Goal: Task Accomplishment & Management: Complete application form

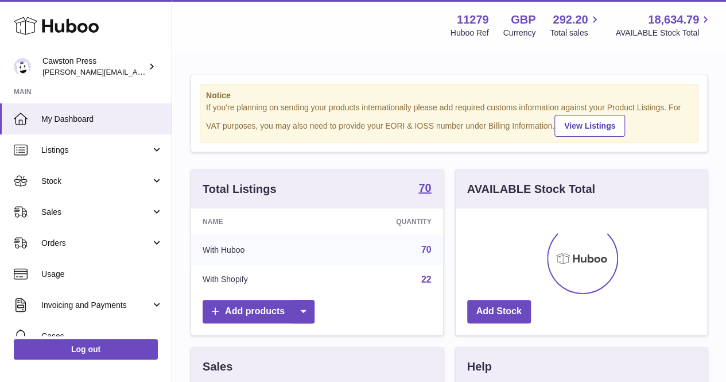
scroll to position [179, 251]
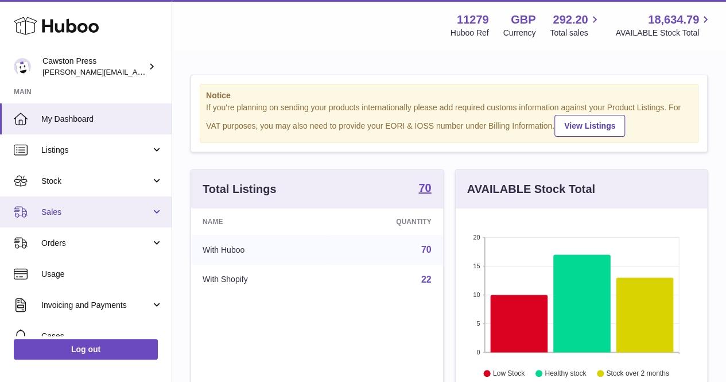
click at [119, 216] on span "Sales" at bounding box center [96, 212] width 110 height 11
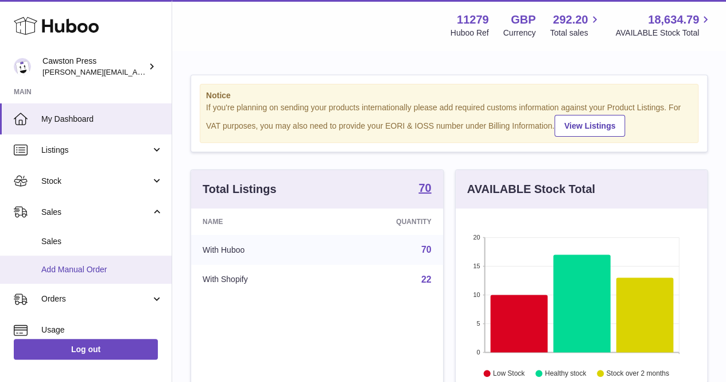
click at [84, 264] on span "Add Manual Order" at bounding box center [102, 269] width 122 height 11
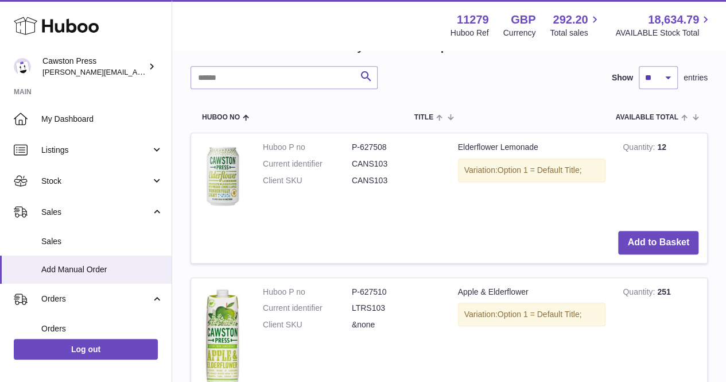
scroll to position [239, 0]
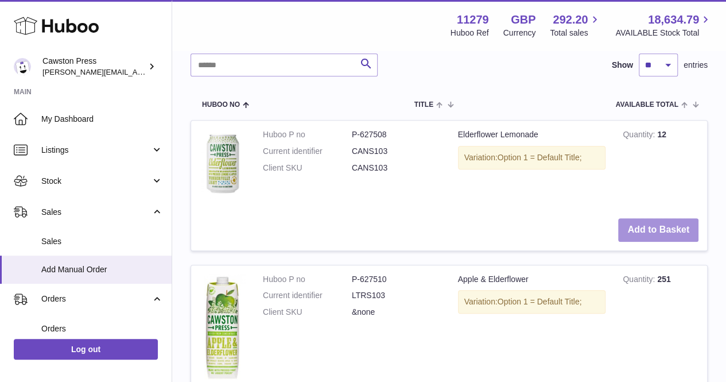
click at [641, 230] on button "Add to Basket" at bounding box center [658, 230] width 80 height 24
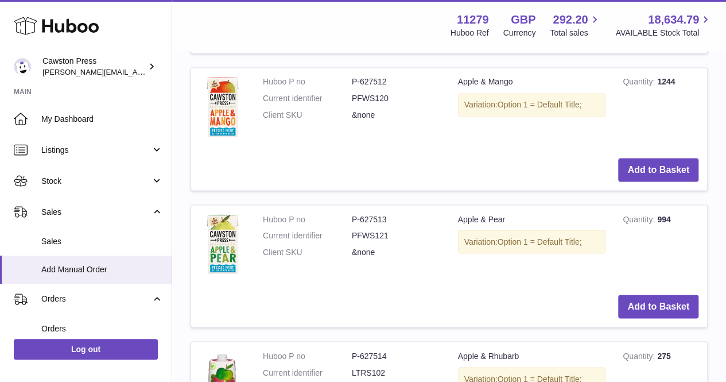
scroll to position [956, 0]
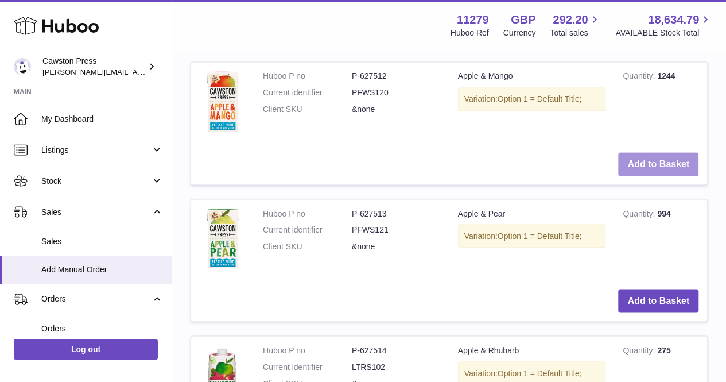
click at [634, 160] on button "Add to Basket" at bounding box center [658, 164] width 80 height 24
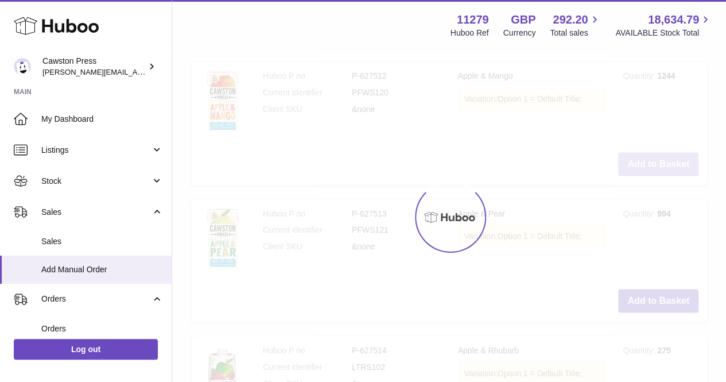
scroll to position [1093, 0]
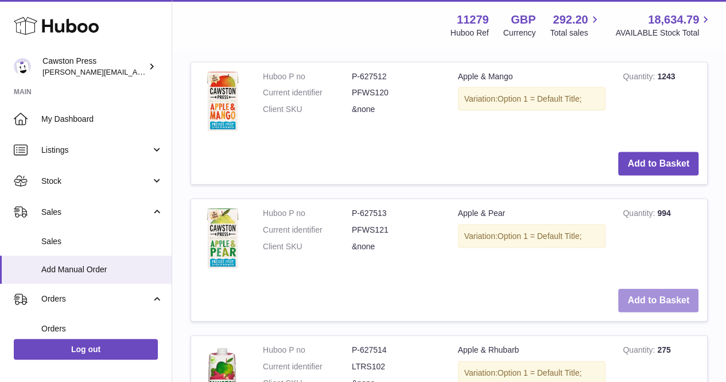
click at [639, 296] on button "Add to Basket" at bounding box center [658, 301] width 80 height 24
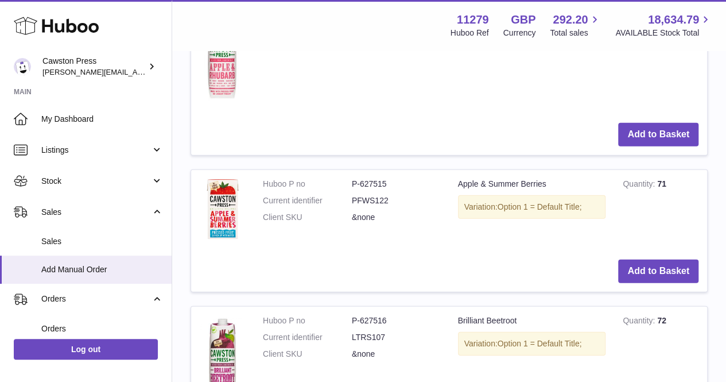
scroll to position [1569, 0]
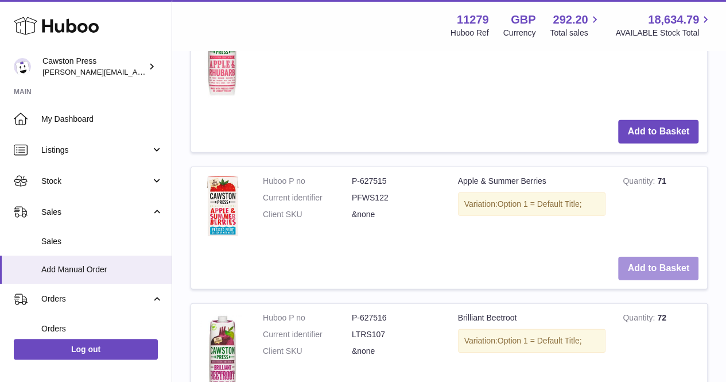
click at [638, 270] on button "Add to Basket" at bounding box center [658, 269] width 80 height 24
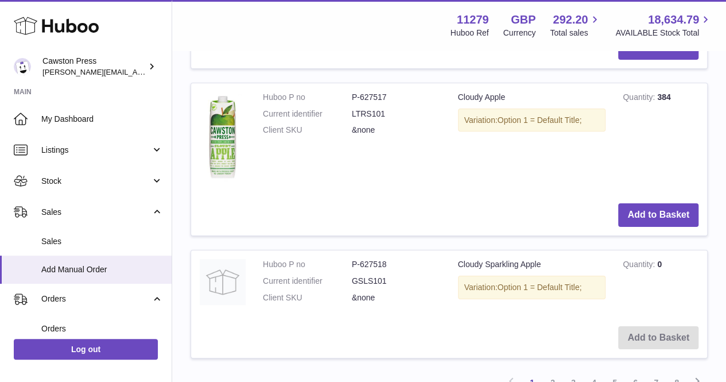
scroll to position [2223, 0]
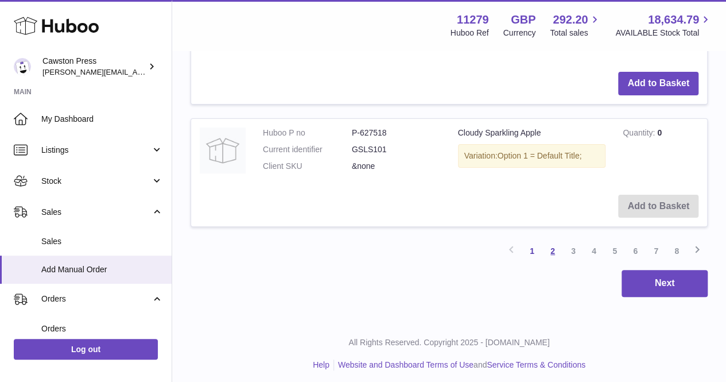
click at [557, 250] on link "2" at bounding box center [552, 250] width 21 height 21
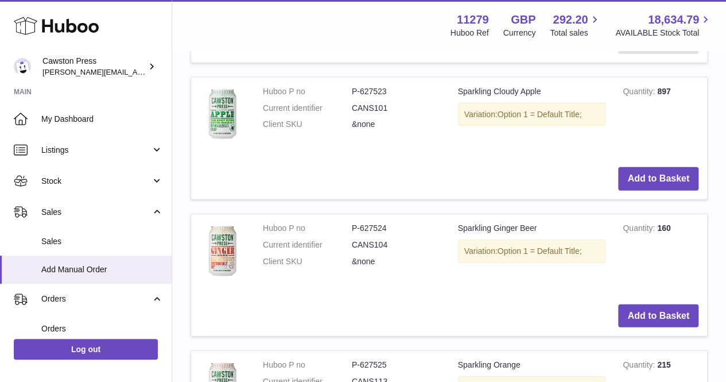
scroll to position [1380, 0]
click at [630, 174] on button "Add to Basket" at bounding box center [658, 178] width 80 height 24
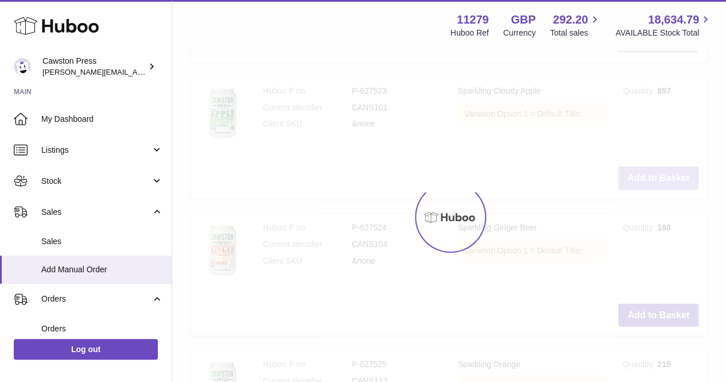
scroll to position [1516, 0]
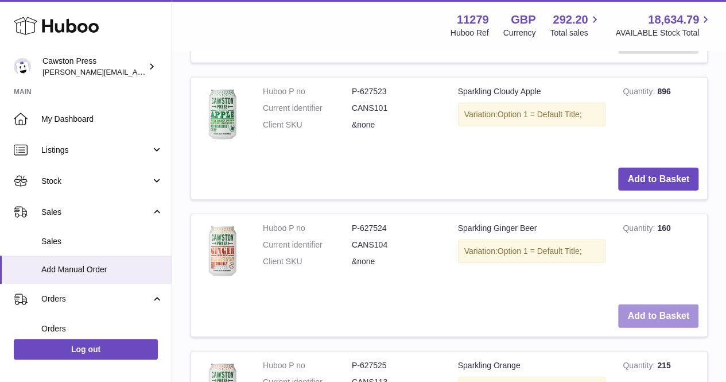
click at [637, 309] on button "Add to Basket" at bounding box center [658, 316] width 80 height 24
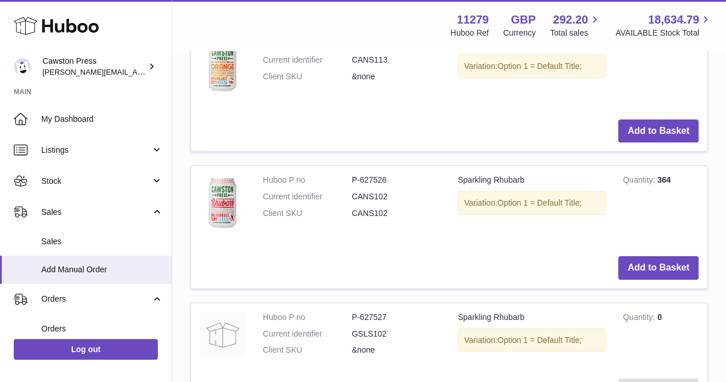
scroll to position [1975, 0]
click at [645, 259] on button "Add to Basket" at bounding box center [658, 267] width 80 height 24
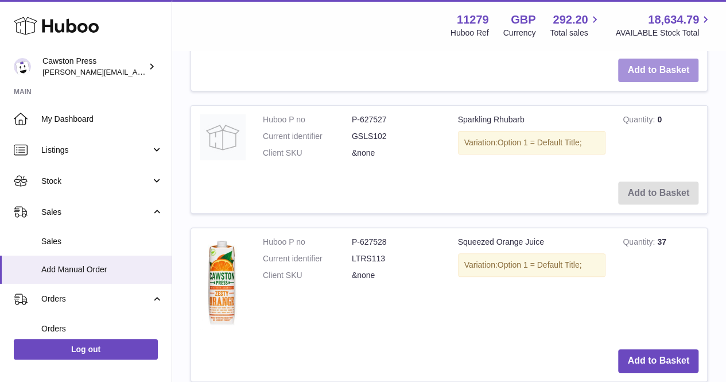
scroll to position [2458, 0]
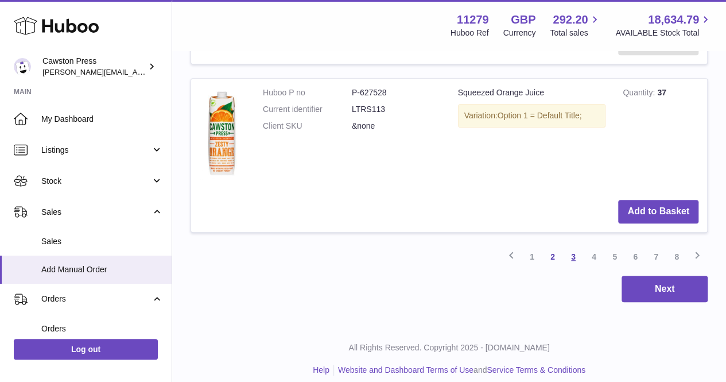
click at [579, 252] on link "3" at bounding box center [573, 256] width 21 height 21
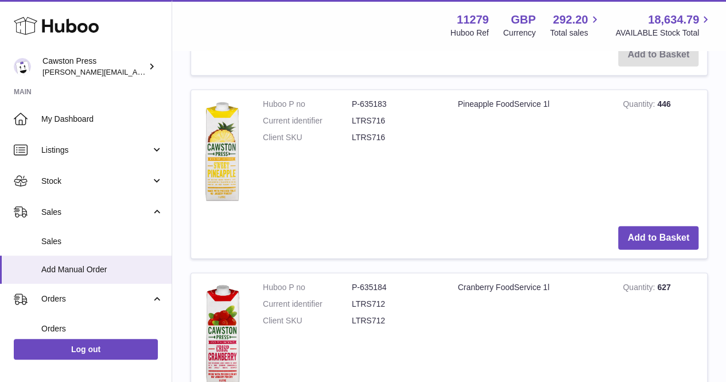
scroll to position [1361, 0]
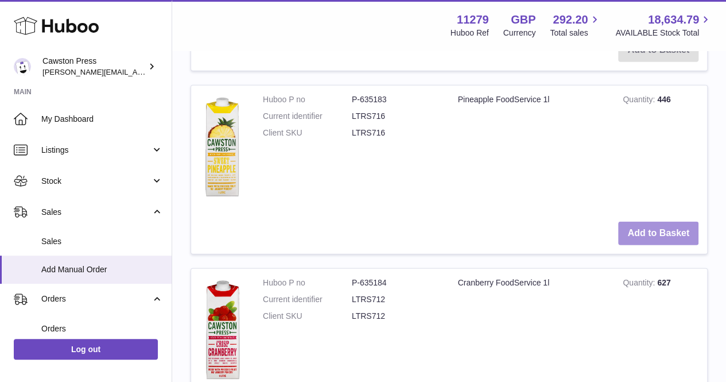
click at [630, 230] on button "Add to Basket" at bounding box center [658, 234] width 80 height 24
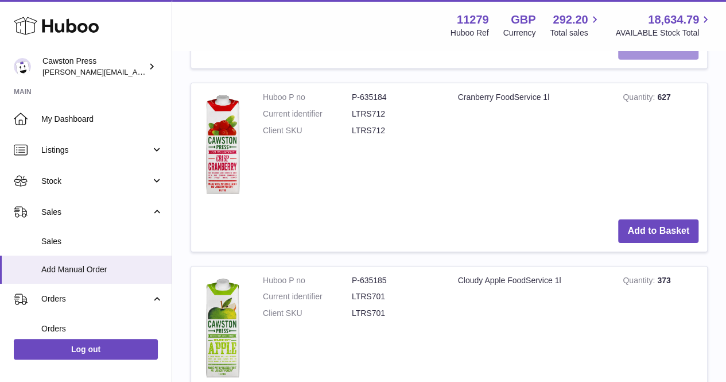
scroll to position [1733, 0]
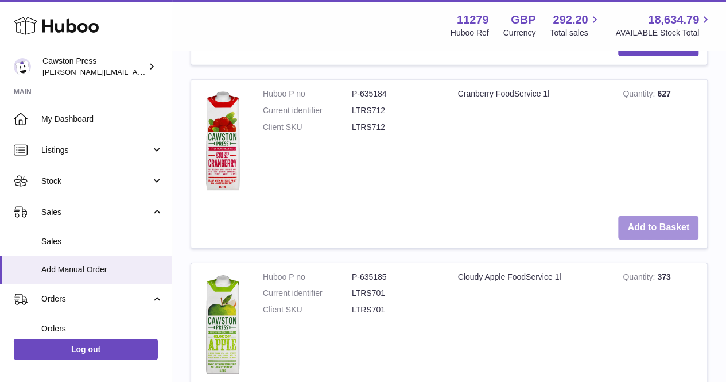
click at [647, 224] on button "Add to Basket" at bounding box center [658, 228] width 80 height 24
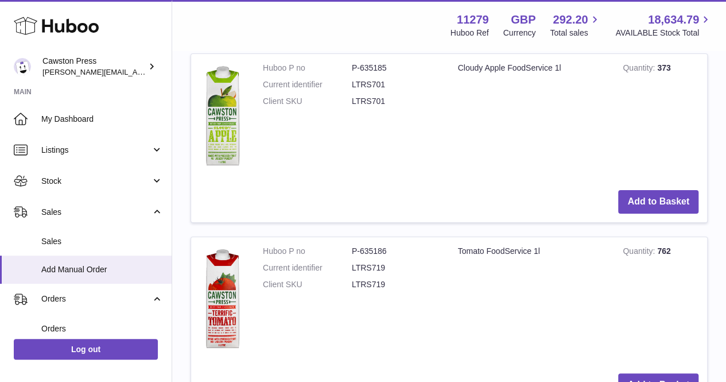
scroll to position [2126, 0]
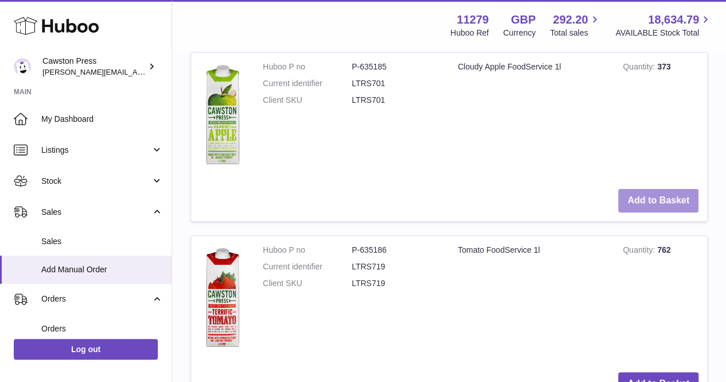
click at [637, 197] on button "Add to Basket" at bounding box center [658, 201] width 80 height 24
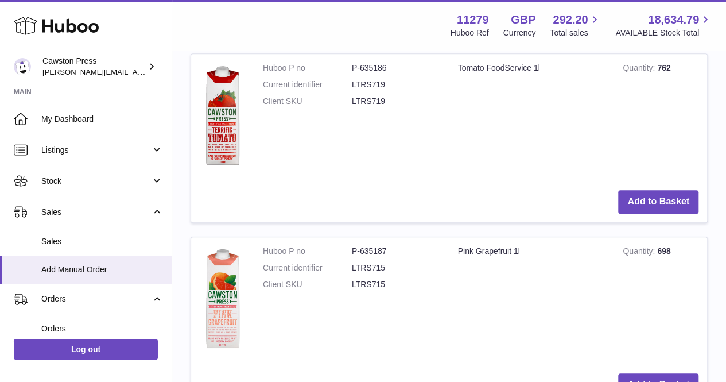
scroll to position [2492, 0]
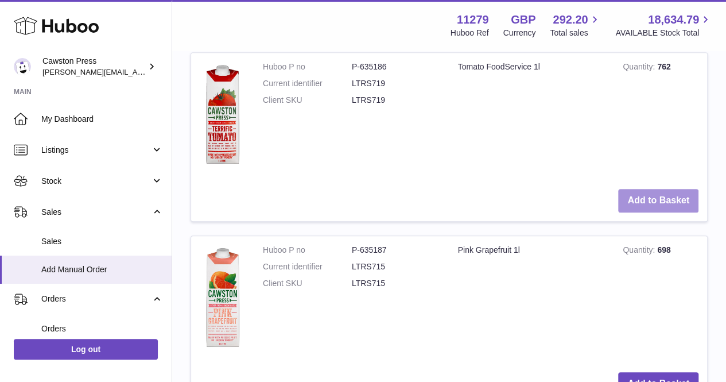
click at [657, 191] on button "Add to Basket" at bounding box center [658, 201] width 80 height 24
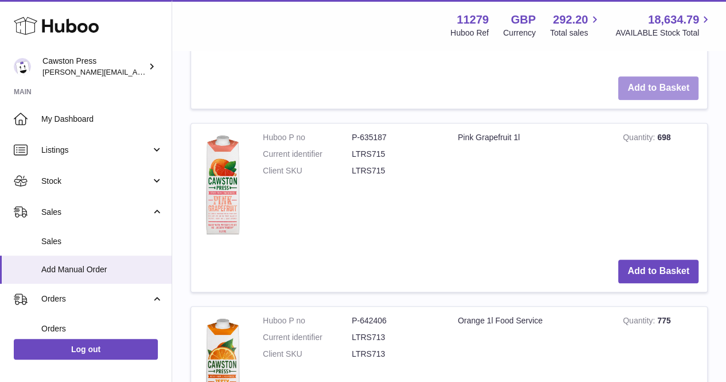
scroll to position [2640, 0]
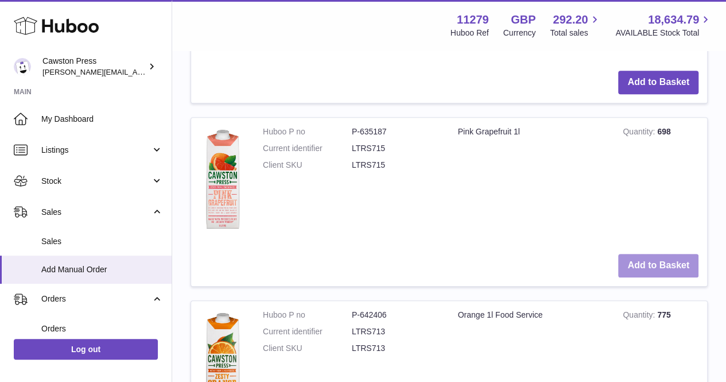
click at [642, 254] on button "Add to Basket" at bounding box center [658, 266] width 80 height 24
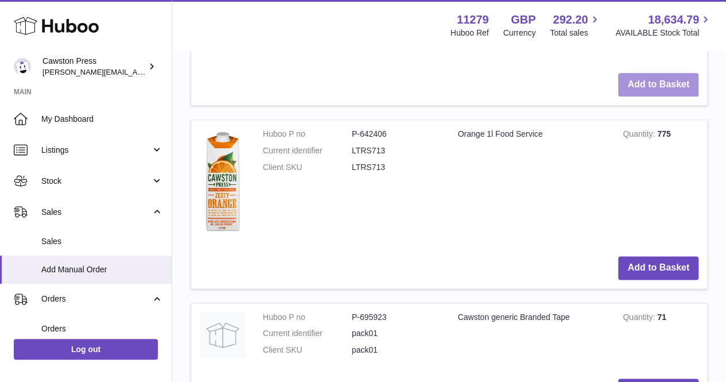
scroll to position [2841, 0]
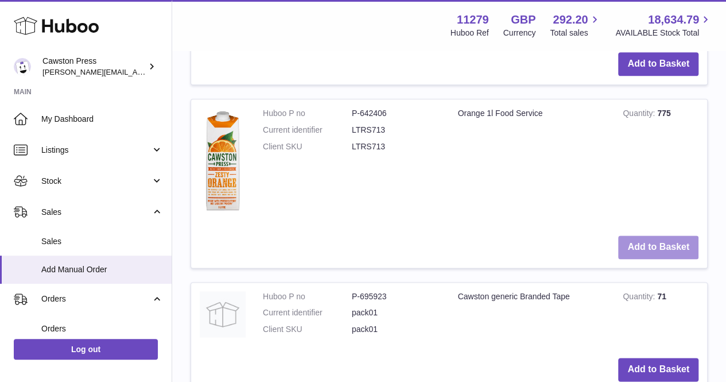
click at [640, 239] on button "Add to Basket" at bounding box center [658, 247] width 80 height 24
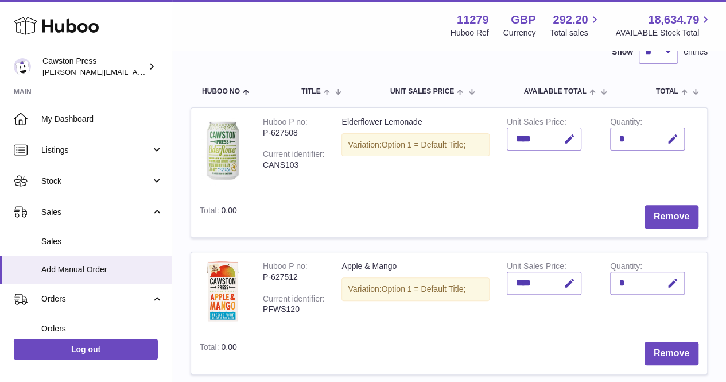
scroll to position [99, 0]
click at [672, 140] on icon "button" at bounding box center [673, 140] width 12 height 12
click at [622, 133] on input "*" at bounding box center [647, 139] width 75 height 23
type input "*"
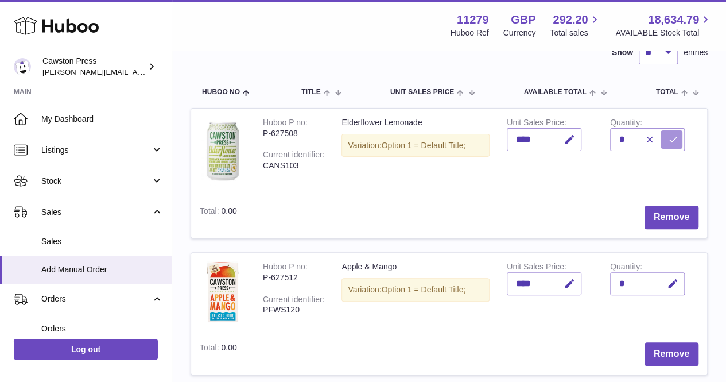
click at [670, 138] on icon "submit" at bounding box center [673, 139] width 10 height 10
click at [669, 284] on icon "button" at bounding box center [673, 284] width 12 height 12
click at [634, 279] on input "*" at bounding box center [647, 283] width 75 height 23
type input "*"
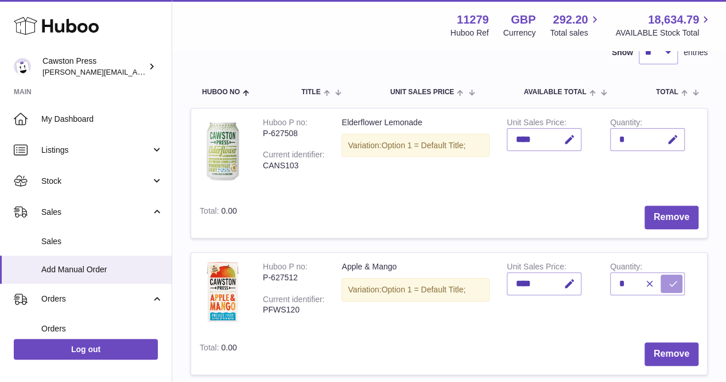
click at [665, 281] on button "submit" at bounding box center [672, 283] width 22 height 18
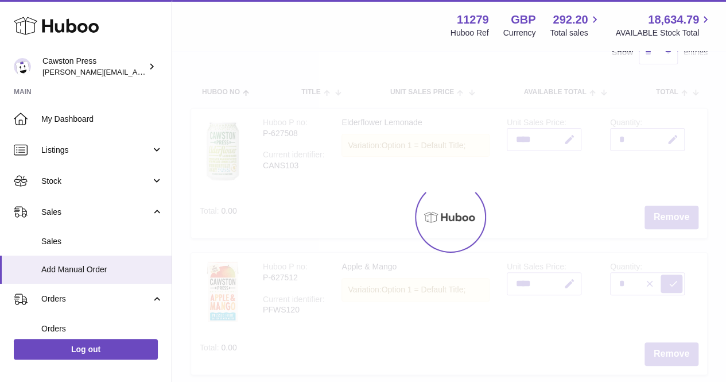
click at [666, 281] on div at bounding box center [449, 217] width 554 height 330
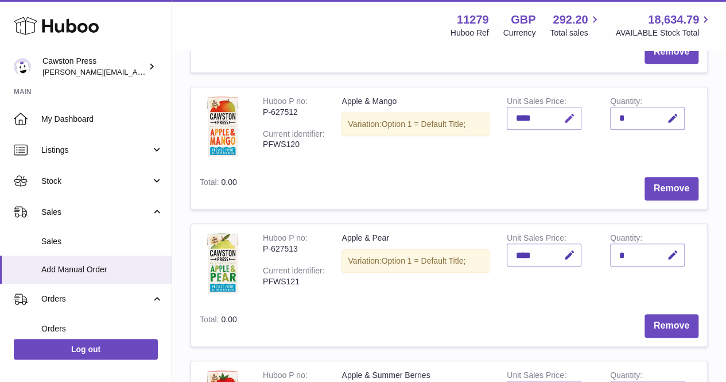
scroll to position [265, 0]
click at [672, 256] on icon "button" at bounding box center [673, 255] width 12 height 12
click at [628, 252] on input "*" at bounding box center [647, 254] width 75 height 23
type input "*"
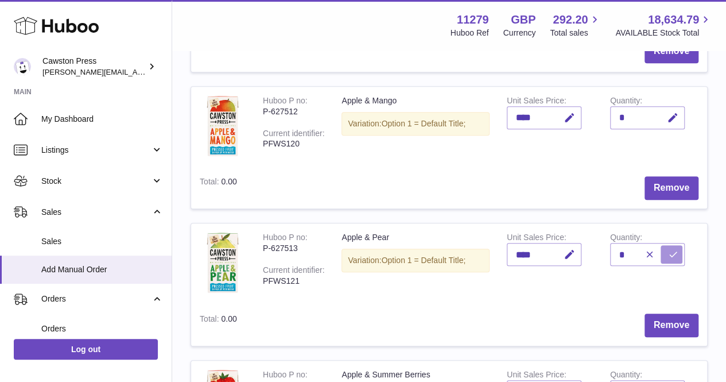
click at [678, 250] on button "submit" at bounding box center [672, 254] width 22 height 18
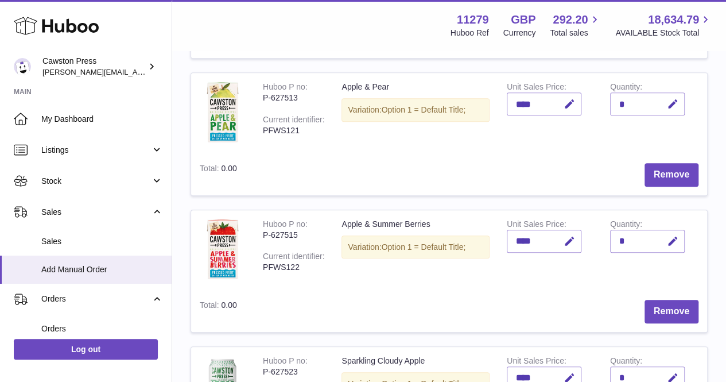
scroll to position [420, 0]
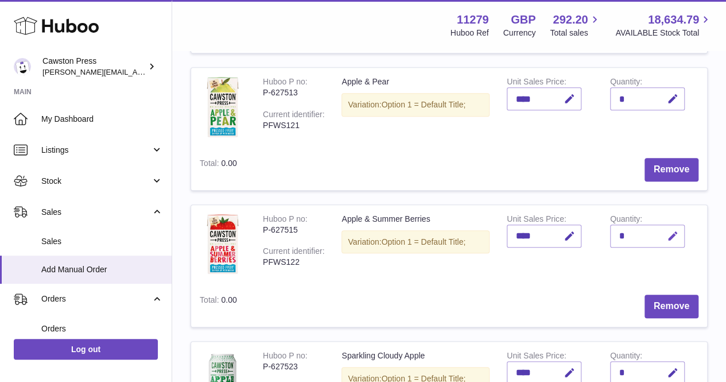
click at [678, 237] on icon "button" at bounding box center [673, 236] width 12 height 12
click at [631, 232] on input "*" at bounding box center [647, 235] width 75 height 23
type input "*"
click at [670, 231] on icon "submit" at bounding box center [673, 236] width 10 height 10
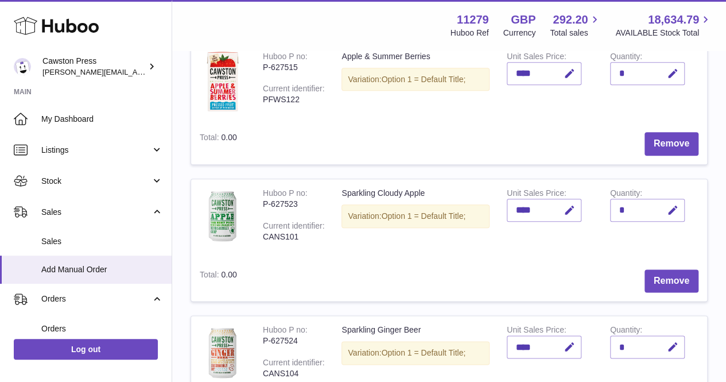
scroll to position [583, 0]
click at [673, 209] on icon "button" at bounding box center [673, 210] width 12 height 12
click at [626, 206] on input "*" at bounding box center [647, 209] width 75 height 23
type input "*"
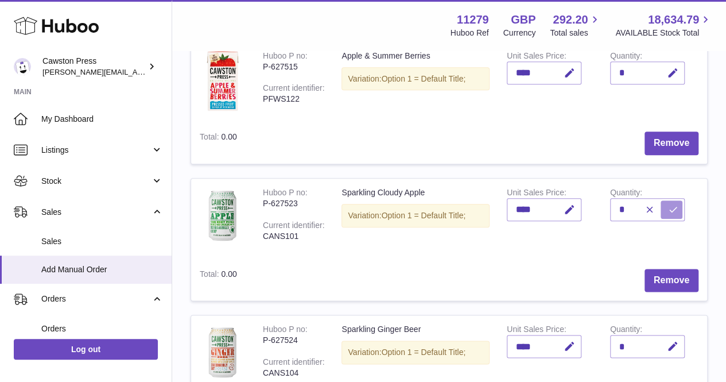
click at [666, 203] on button "submit" at bounding box center [672, 209] width 22 height 18
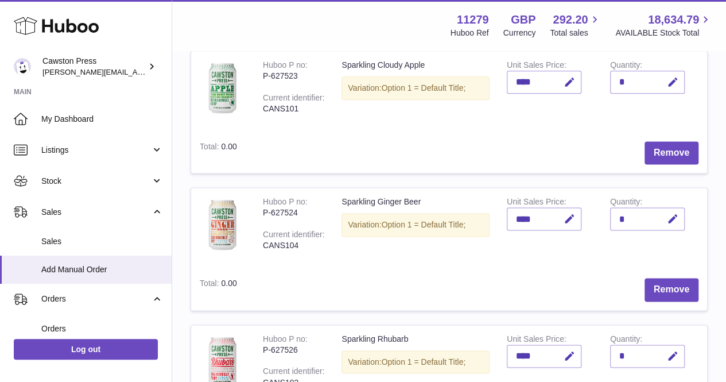
scroll to position [711, 0]
click at [671, 215] on icon "button" at bounding box center [673, 218] width 12 height 12
click at [624, 214] on input "*" at bounding box center [647, 218] width 75 height 23
type input "*"
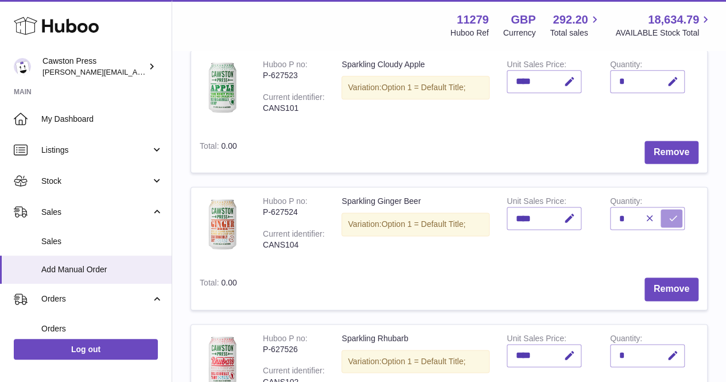
click at [670, 214] on icon "submit" at bounding box center [673, 218] width 10 height 10
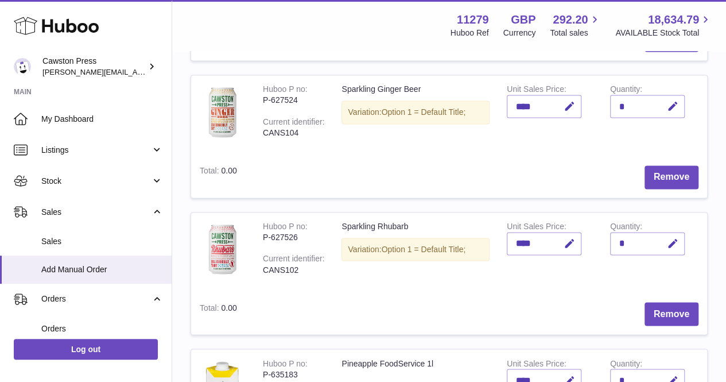
scroll to position [840, 0]
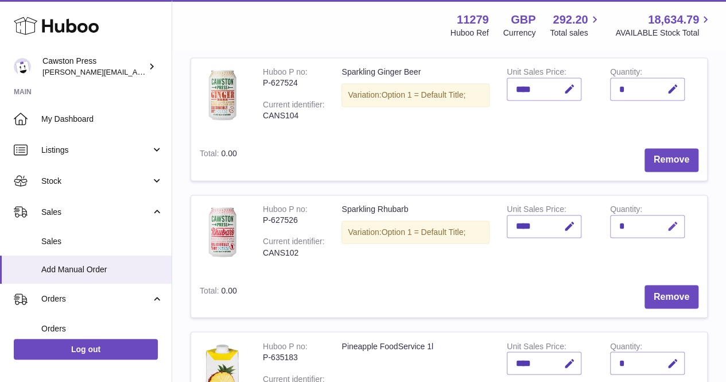
click at [676, 224] on icon "button" at bounding box center [673, 226] width 12 height 12
click at [627, 223] on input "*" at bounding box center [647, 226] width 75 height 23
type input "*"
click at [670, 226] on icon "submit" at bounding box center [673, 226] width 10 height 10
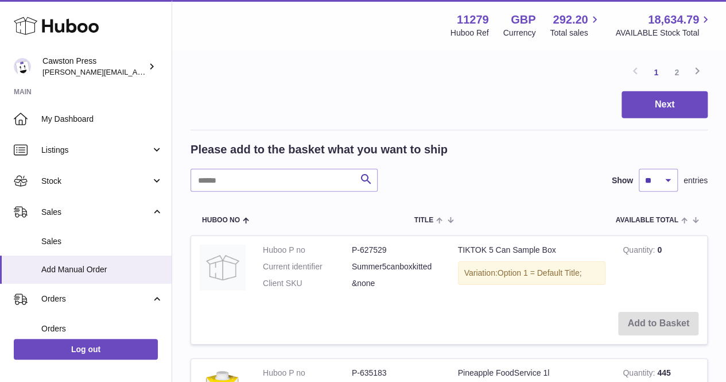
scroll to position [1679, 0]
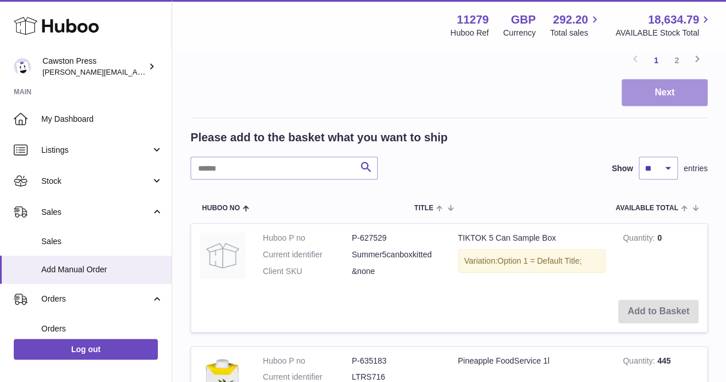
click at [643, 91] on button "Next" at bounding box center [665, 92] width 86 height 27
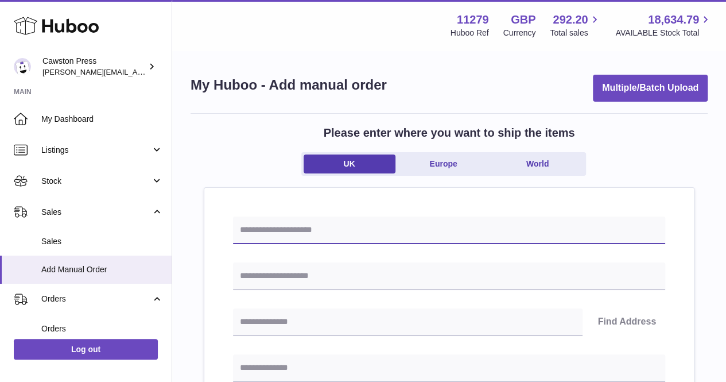
click at [372, 218] on input "text" at bounding box center [449, 230] width 432 height 28
type input "**********"
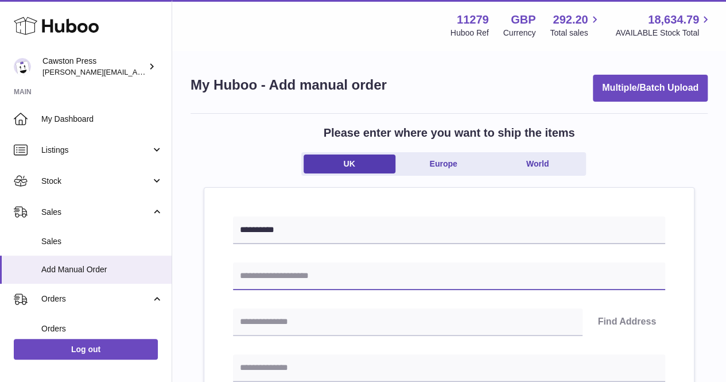
click at [330, 272] on input "text" at bounding box center [449, 276] width 432 height 28
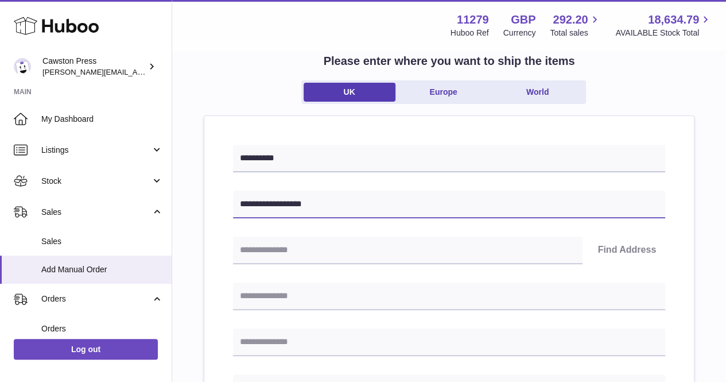
scroll to position [80, 0]
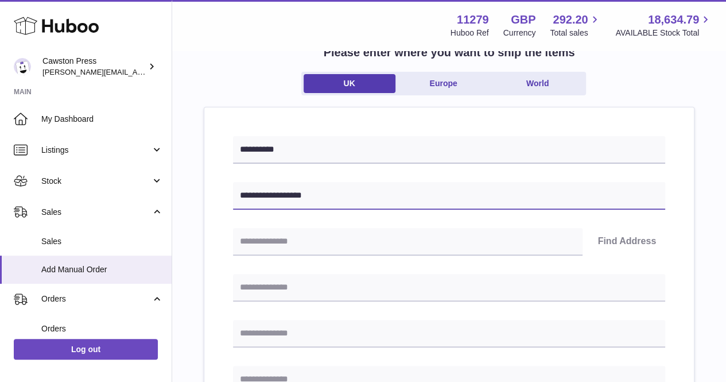
type input "**********"
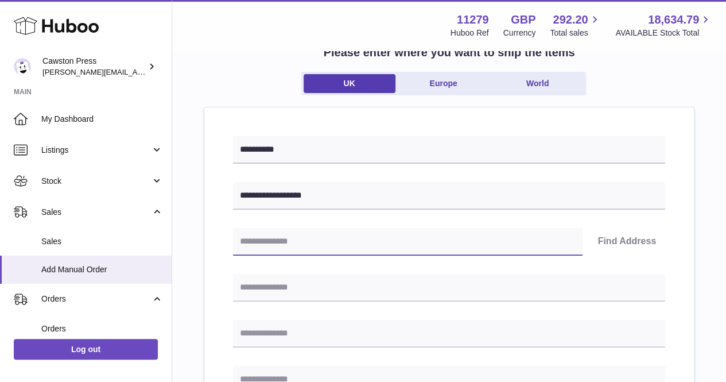
click at [275, 232] on input "text" at bounding box center [408, 242] width 350 height 28
type input "********"
click at [639, 238] on button "Find Address" at bounding box center [626, 242] width 77 height 28
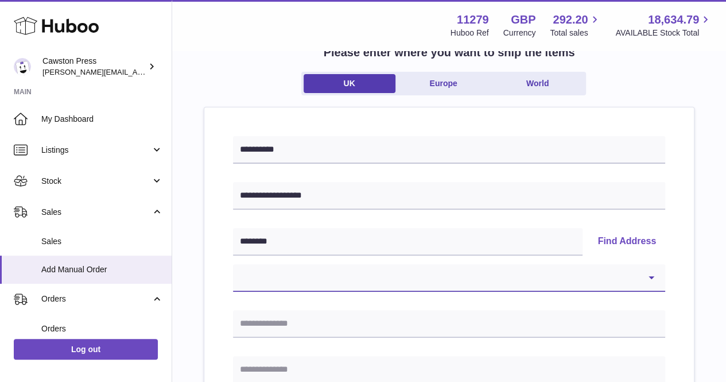
click at [626, 269] on select "**********" at bounding box center [449, 278] width 432 height 28
select select "*"
click at [233, 264] on select "**********" at bounding box center [449, 278] width 432 height 28
type input "**********"
type input "******"
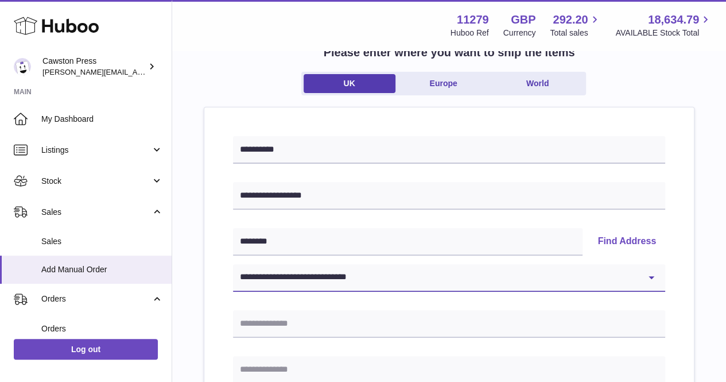
type input "********"
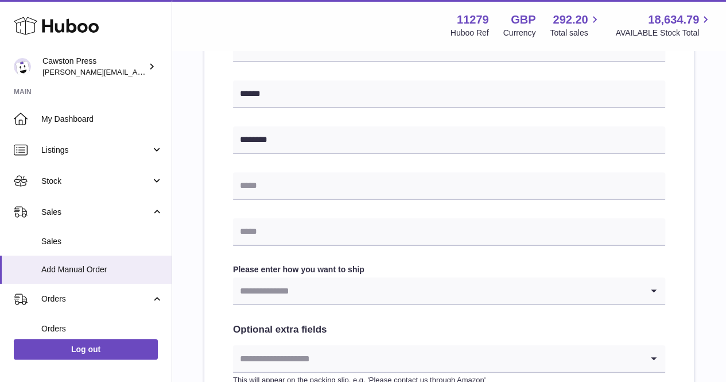
scroll to position [556, 0]
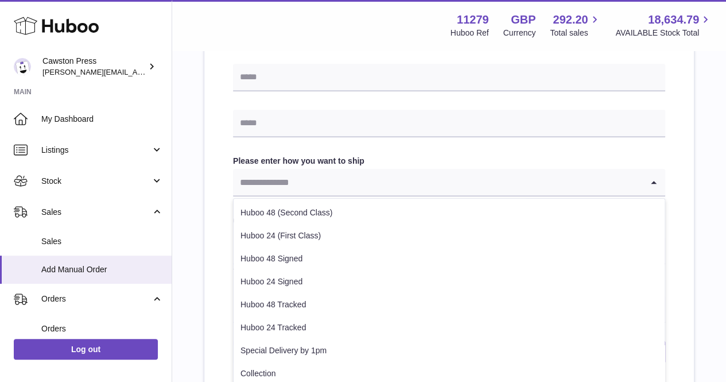
click at [375, 186] on input "Search for option" at bounding box center [437, 182] width 409 height 26
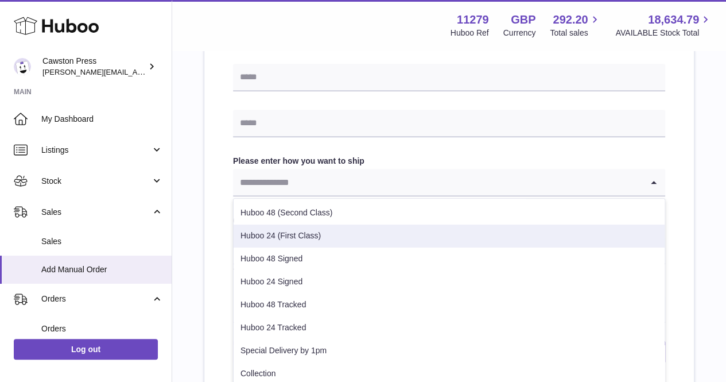
click at [335, 229] on li "Huboo 24 (First Class)" at bounding box center [449, 235] width 431 height 23
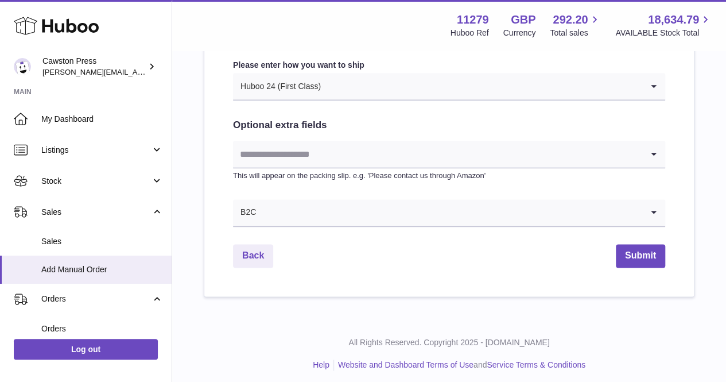
scroll to position [653, 0]
click at [638, 248] on button "Submit" at bounding box center [640, 255] width 49 height 24
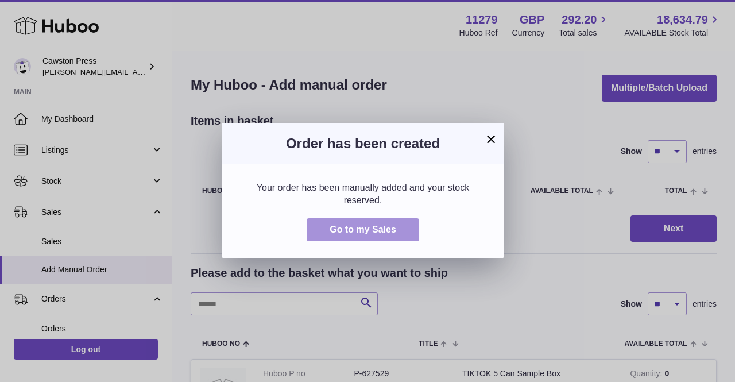
click at [375, 226] on span "Go to my Sales" at bounding box center [362, 229] width 67 height 10
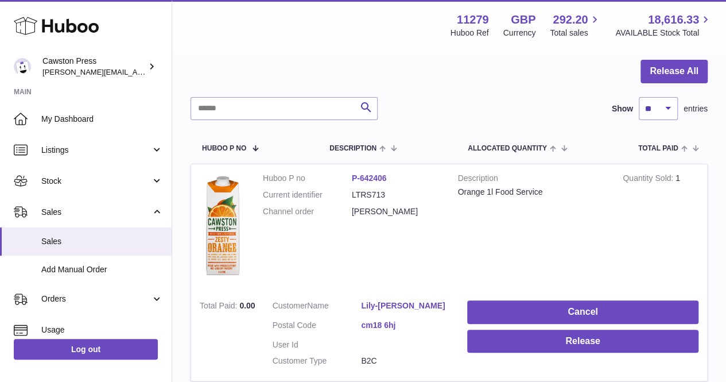
scroll to position [106, 0]
